Goal: Task Accomplishment & Management: Complete application form

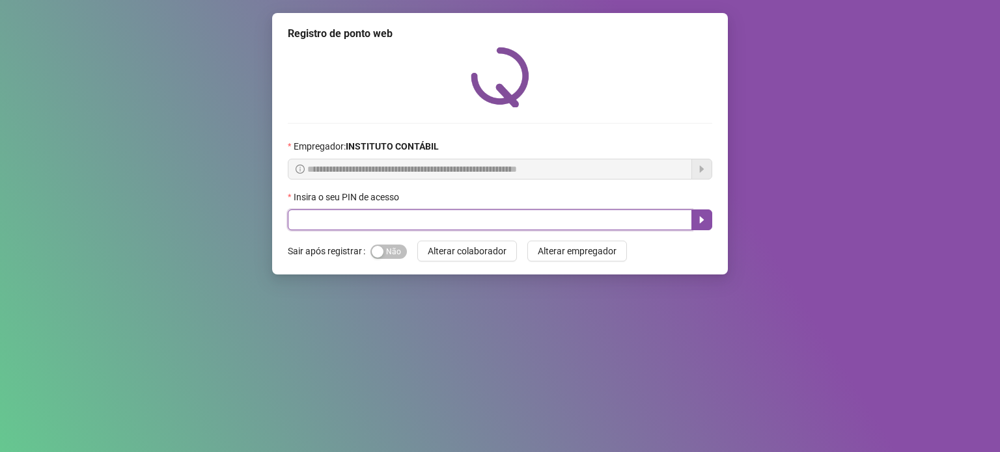
click at [415, 223] on input "text" at bounding box center [490, 220] width 404 height 21
type input "*****"
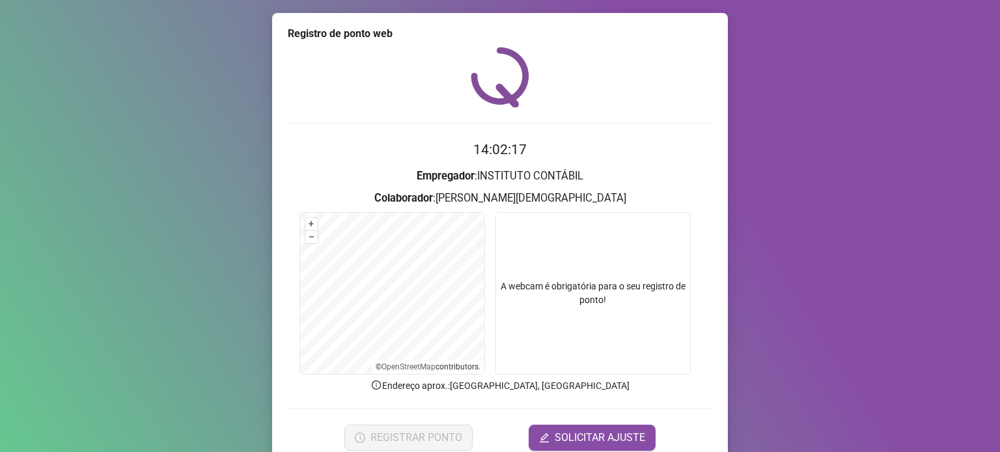
scroll to position [55, 0]
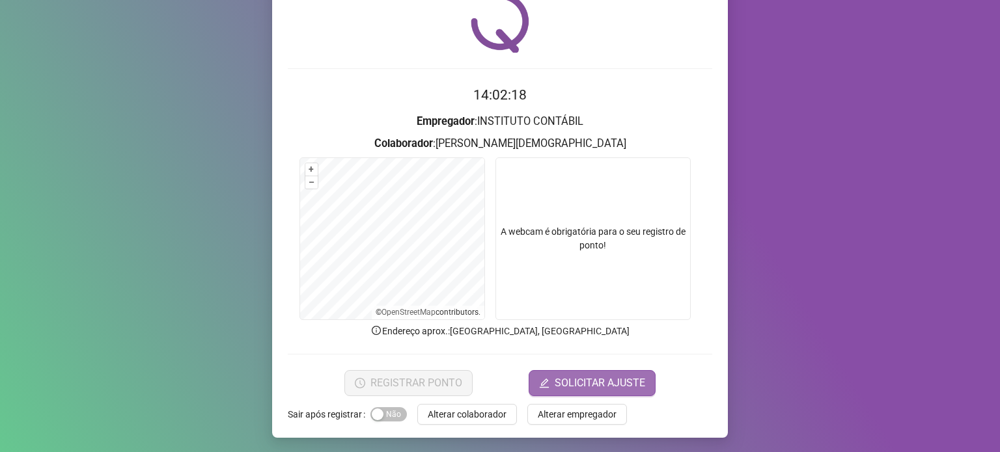
click at [615, 378] on span "SOLICITAR AJUSTE" at bounding box center [600, 384] width 90 height 16
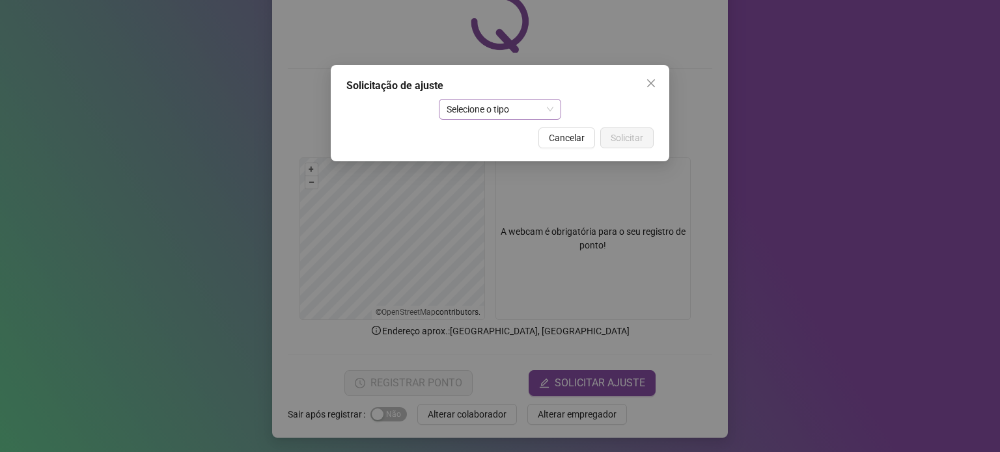
click at [541, 106] on span "Selecione o tipo" at bounding box center [499, 110] width 107 height 20
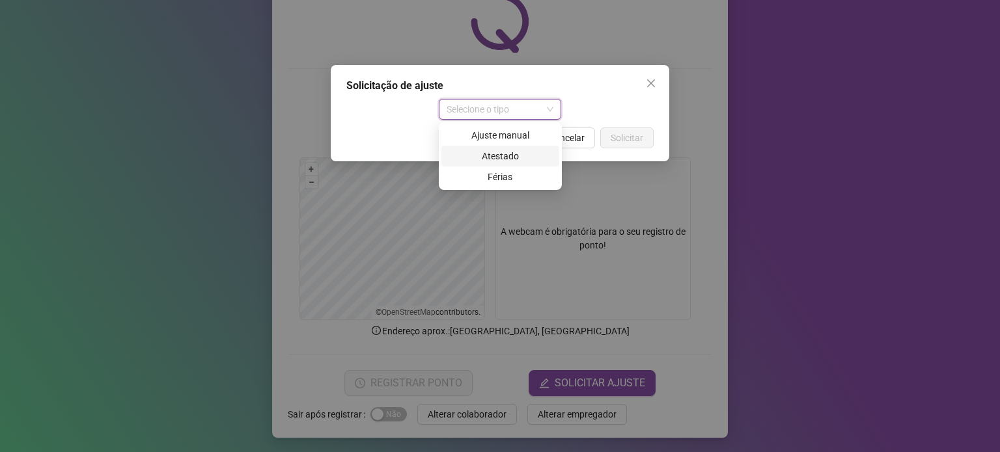
click at [502, 156] on div "Atestado" at bounding box center [500, 156] width 102 height 14
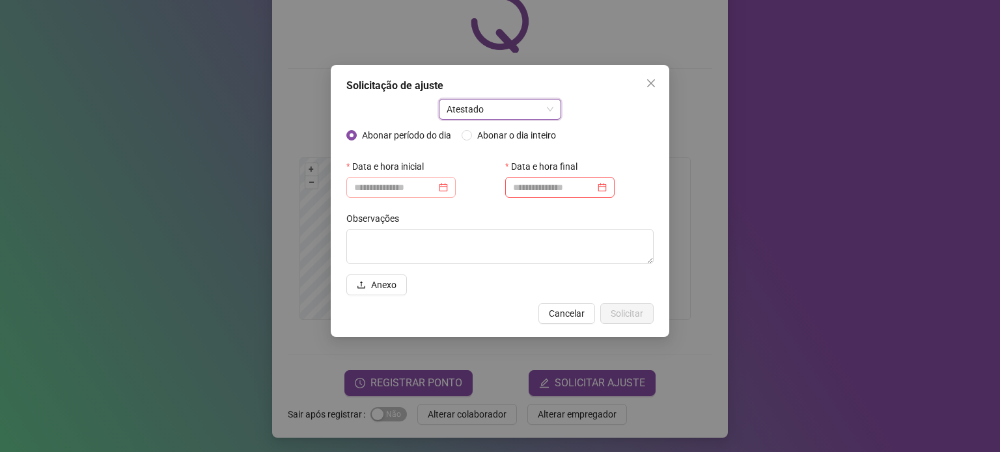
click at [351, 191] on div at bounding box center [400, 187] width 109 height 21
click at [354, 189] on input at bounding box center [395, 187] width 82 height 14
click at [500, 155] on div "Abonar período do dia Abonar o dia inteiro" at bounding box center [499, 140] width 307 height 31
click at [391, 184] on input at bounding box center [395, 187] width 82 height 14
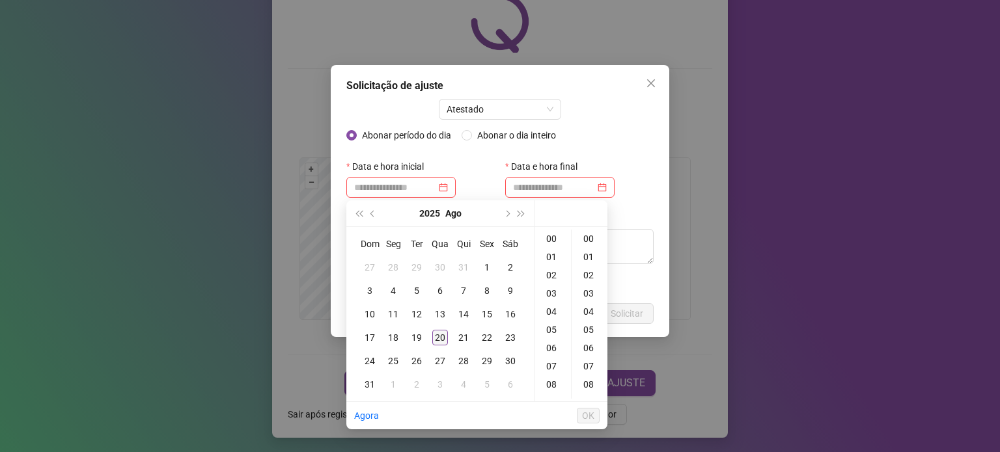
click at [438, 338] on div "20" at bounding box center [440, 338] width 16 height 16
click at [551, 249] on div "08" at bounding box center [552, 254] width 31 height 18
click at [588, 239] on div "00" at bounding box center [589, 239] width 31 height 18
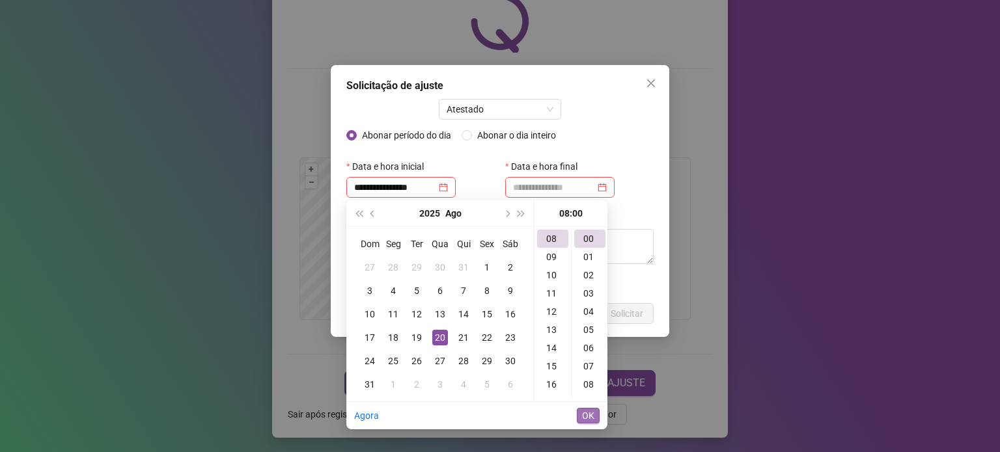
type input "**********"
click at [588, 412] on span "OK" at bounding box center [588, 416] width 12 height 14
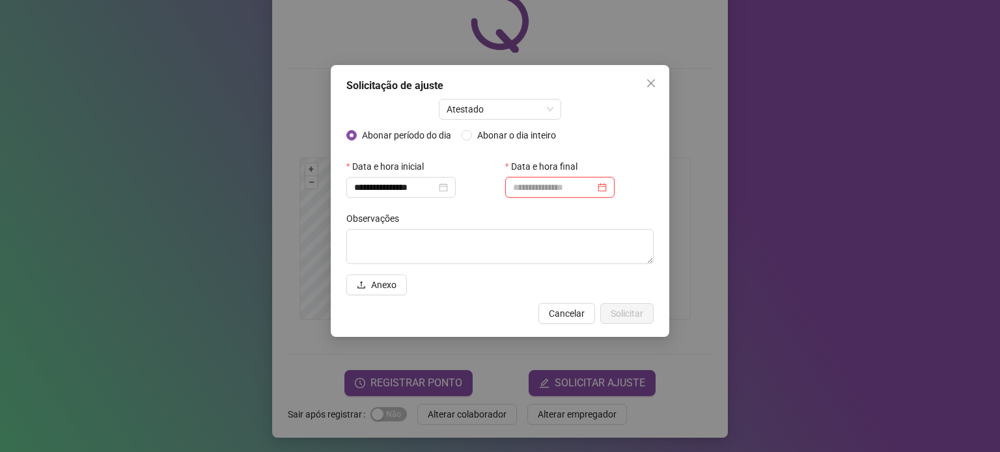
click at [545, 187] on input at bounding box center [554, 187] width 82 height 14
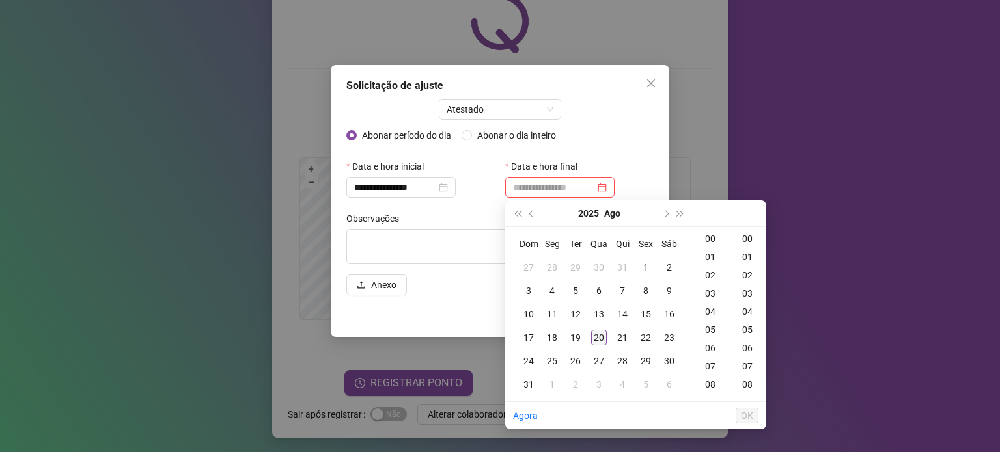
click at [596, 338] on div "20" at bounding box center [599, 338] width 16 height 16
click at [711, 327] on div "12" at bounding box center [711, 327] width 31 height 18
type input "**********"
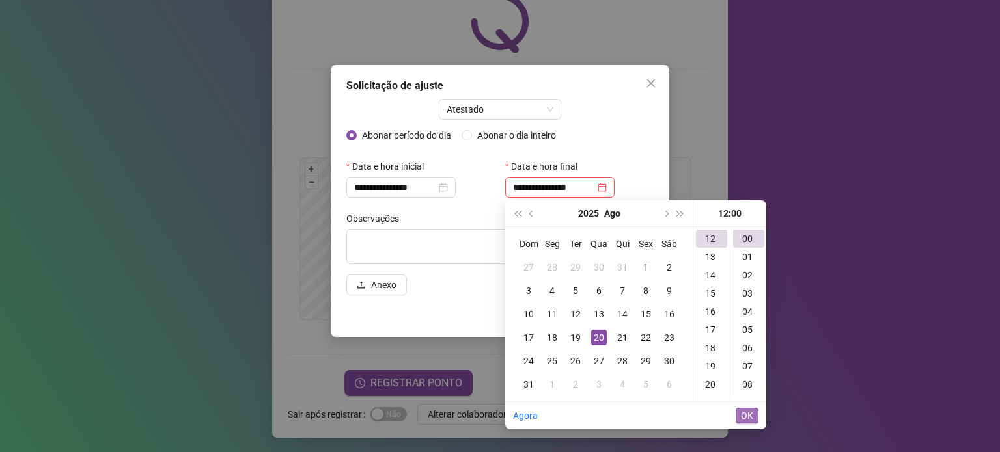
click at [755, 416] on button "OK" at bounding box center [746, 416] width 23 height 16
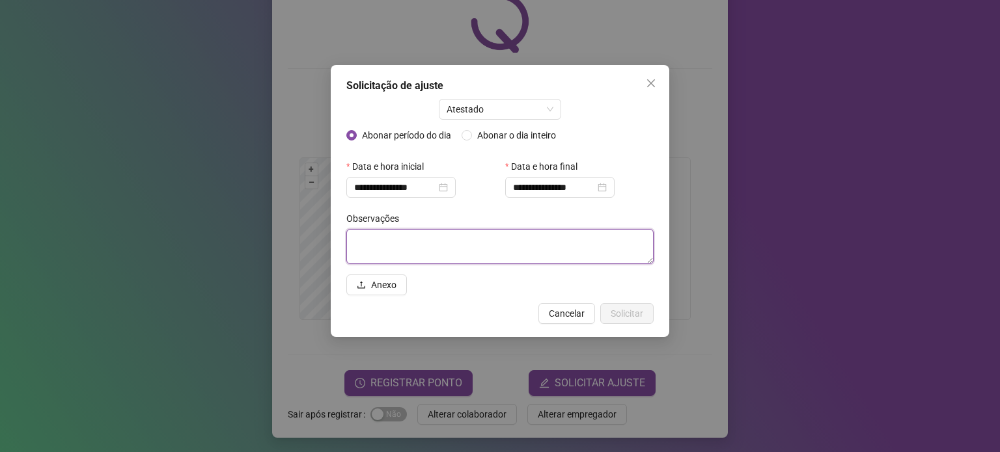
click at [377, 247] on textarea at bounding box center [499, 246] width 307 height 35
type textarea "*"
type textarea "**********"
click at [396, 286] on span "Anexo" at bounding box center [383, 285] width 25 height 14
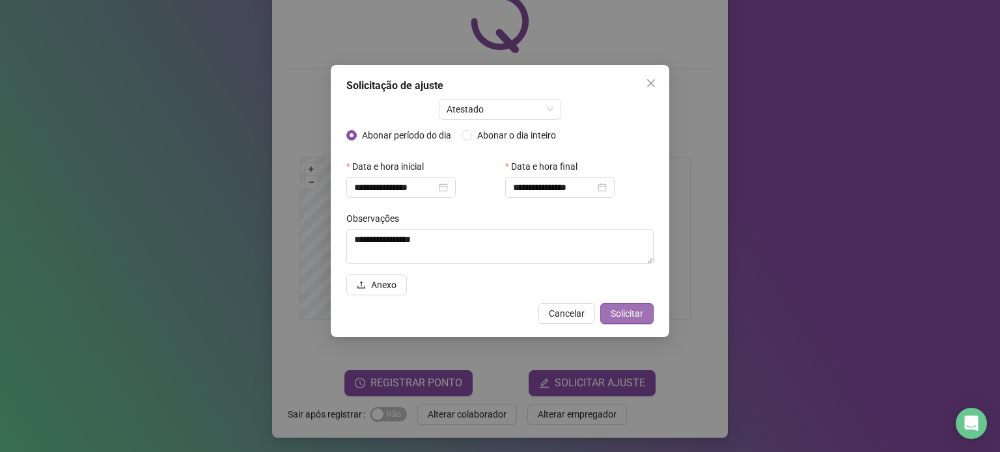
click at [637, 314] on span "Solicitar" at bounding box center [626, 314] width 33 height 14
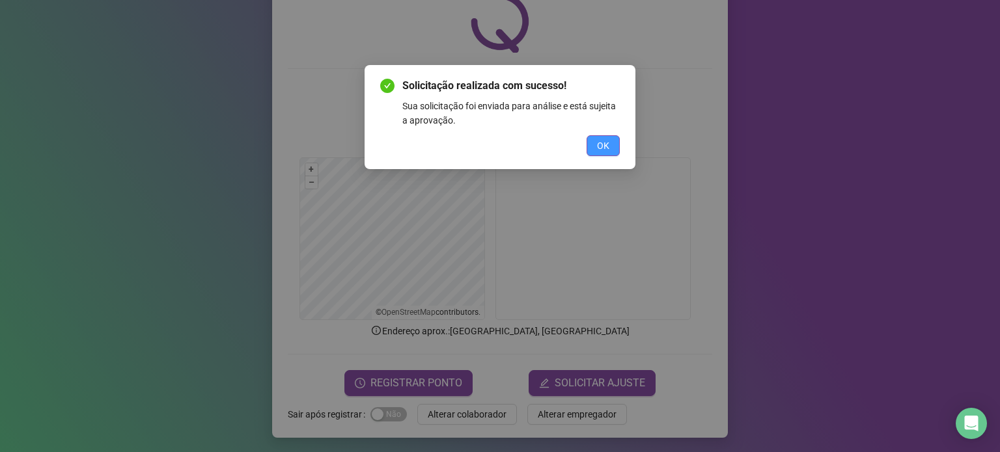
click at [612, 148] on button "OK" at bounding box center [602, 145] width 33 height 21
